Goal: Task Accomplishment & Management: Manage account settings

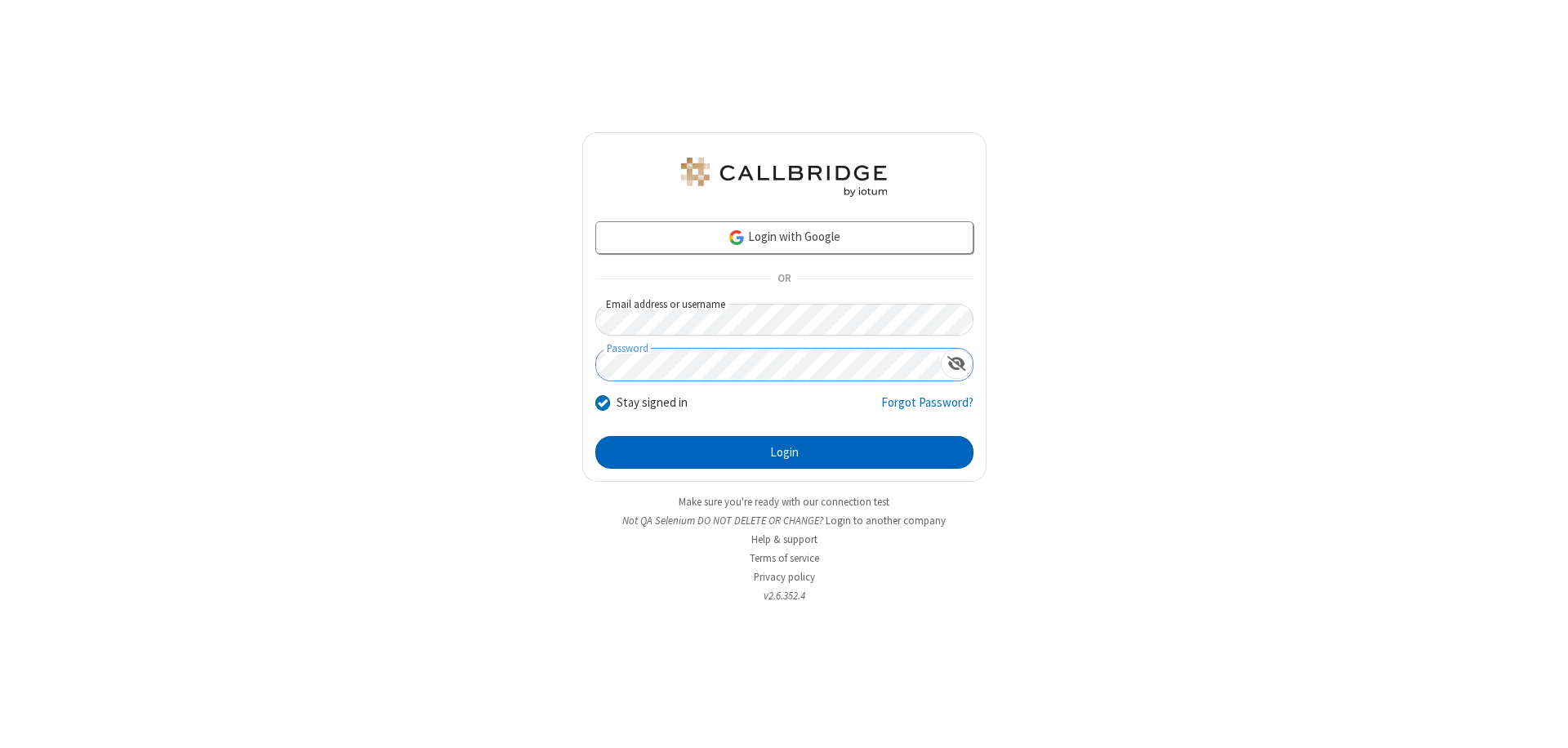
click at [784, 452] on button "Login" at bounding box center [784, 452] width 378 height 33
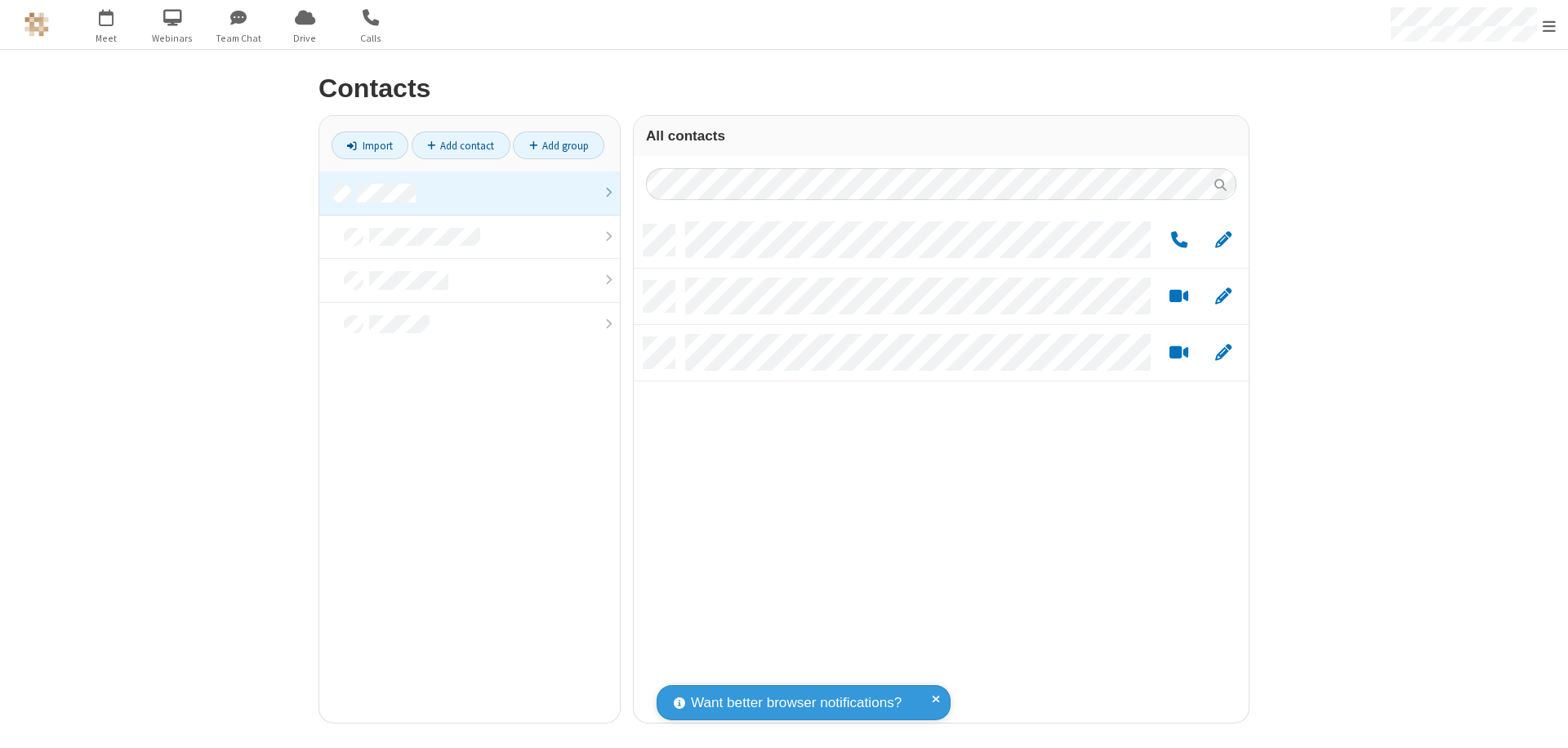
click at [469, 193] on link at bounding box center [469, 193] width 301 height 44
click at [558, 145] on link "Add group" at bounding box center [558, 144] width 92 height 28
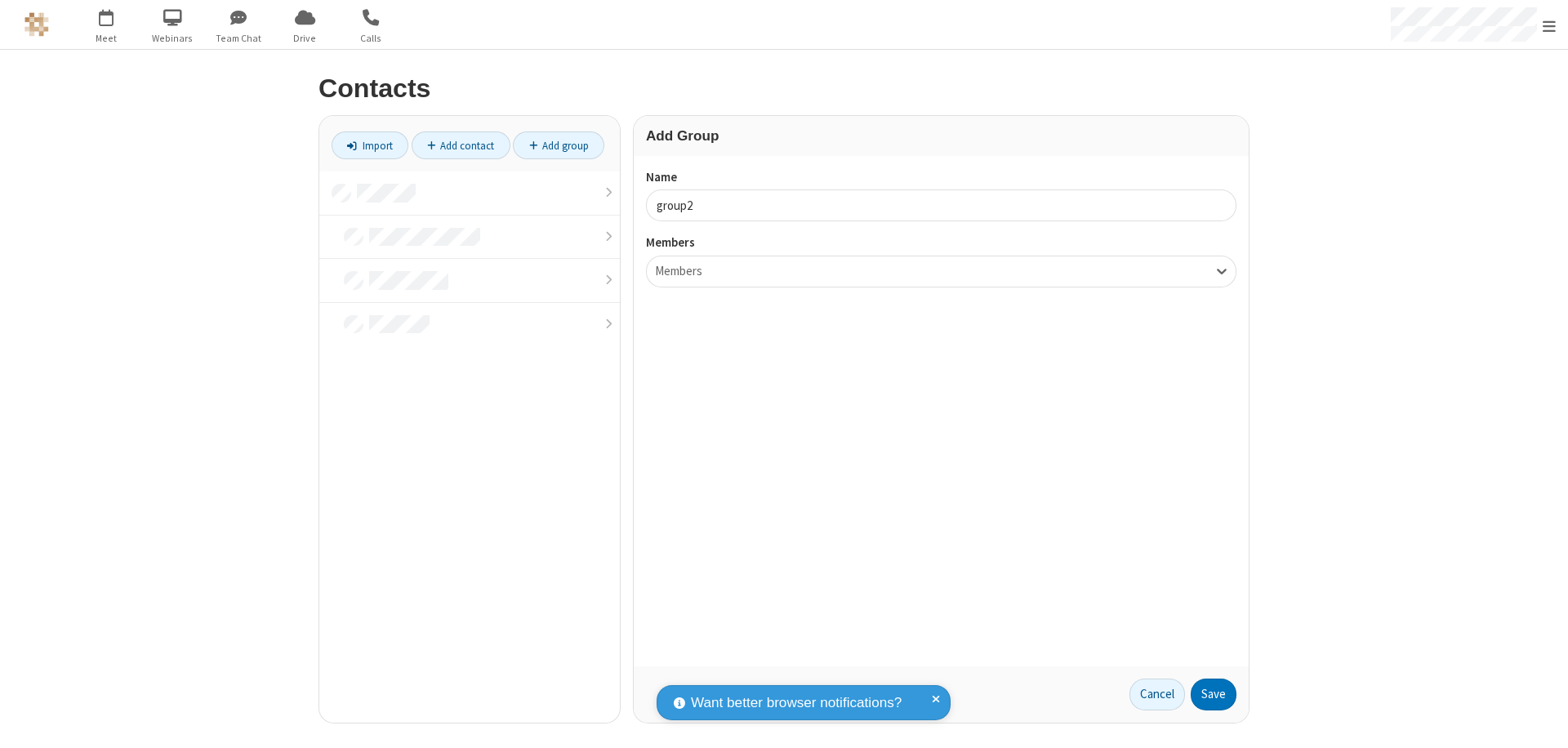
type input "group2"
type input "name19"
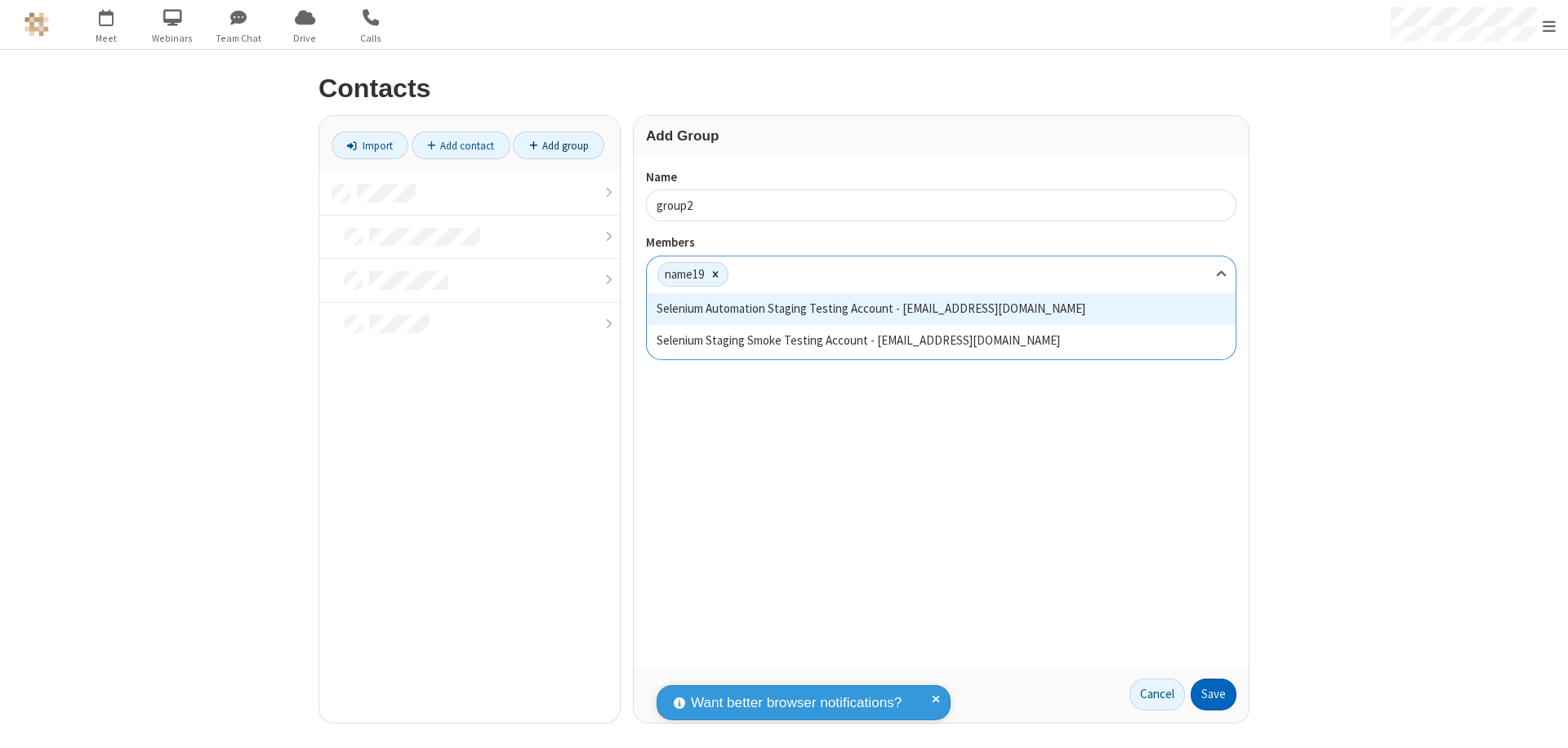
click at [1214, 694] on button "Save" at bounding box center [1213, 695] width 45 height 33
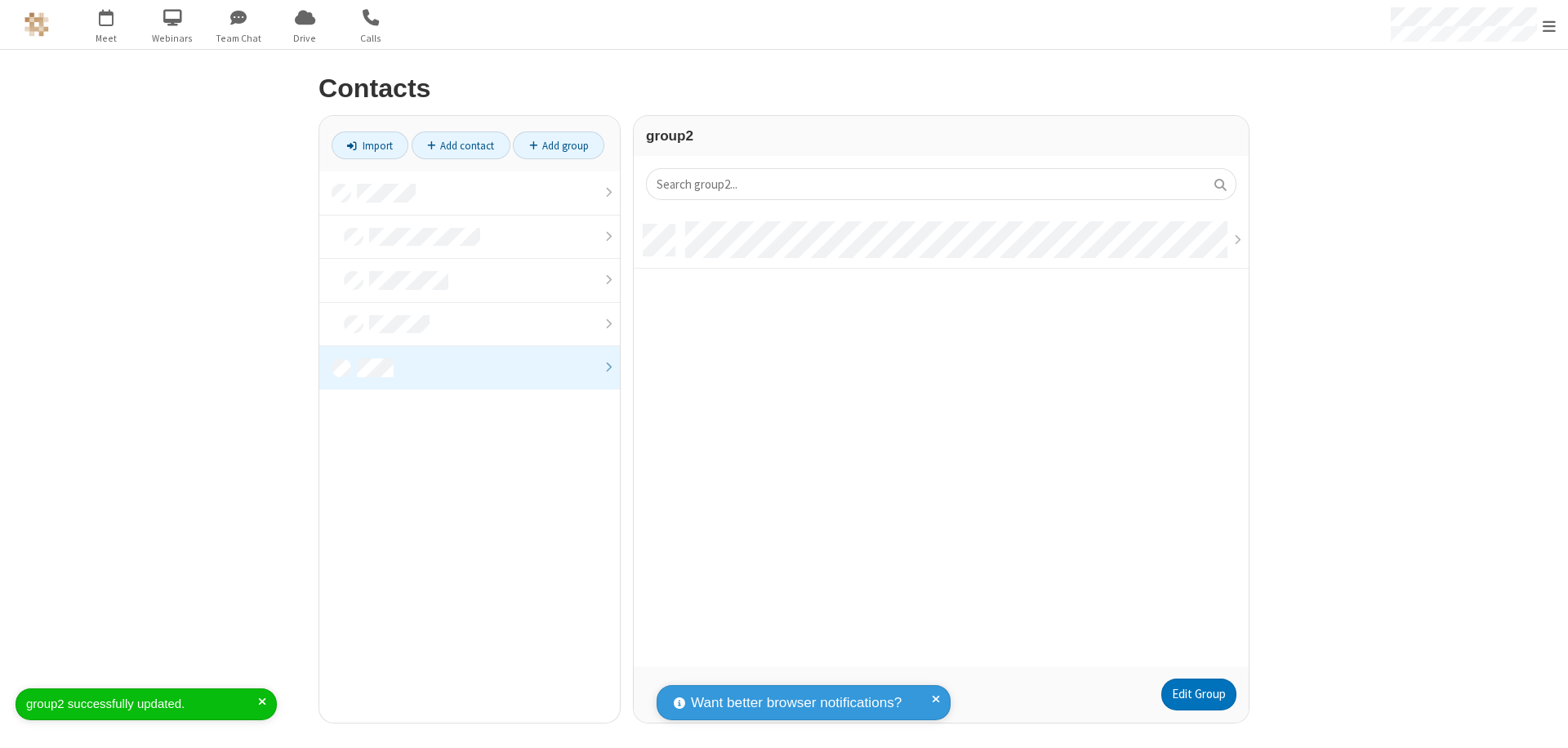
scroll to position [441, 603]
click at [1198, 694] on link "Edit Group" at bounding box center [1199, 695] width 75 height 33
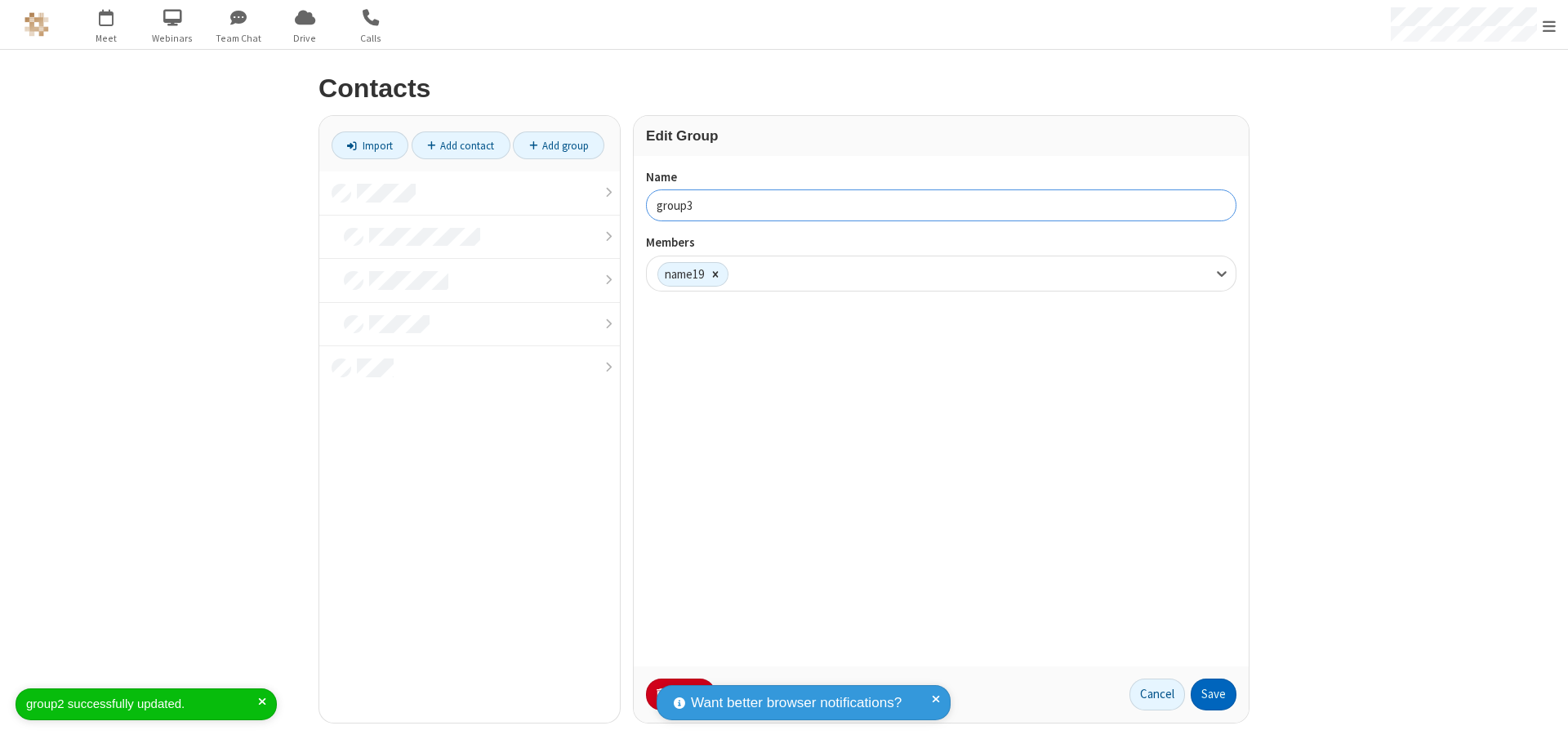
type input "group3"
click at [1214, 694] on button "Save" at bounding box center [1213, 695] width 45 height 33
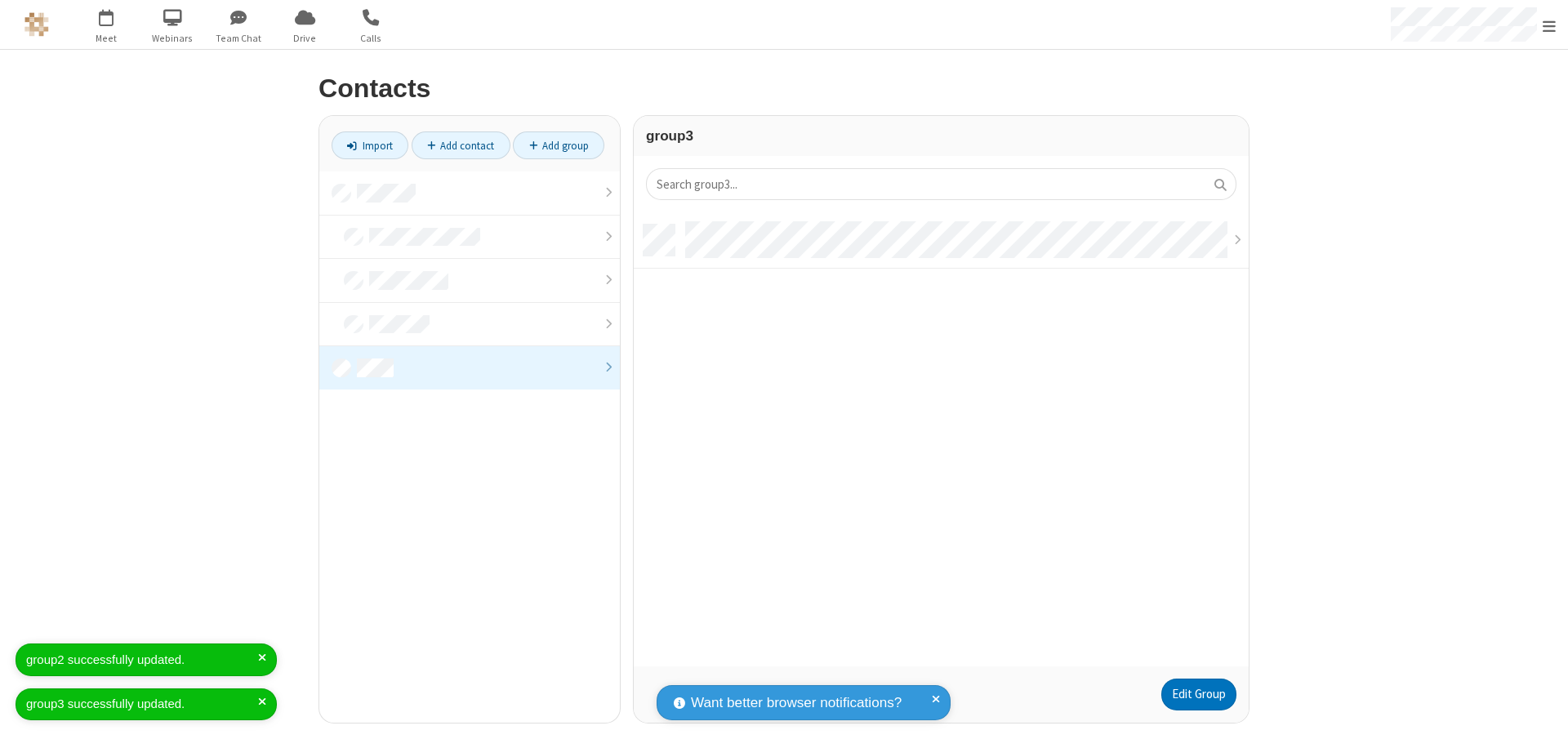
scroll to position [13, 13]
